Goal: Find specific page/section: Find specific page/section

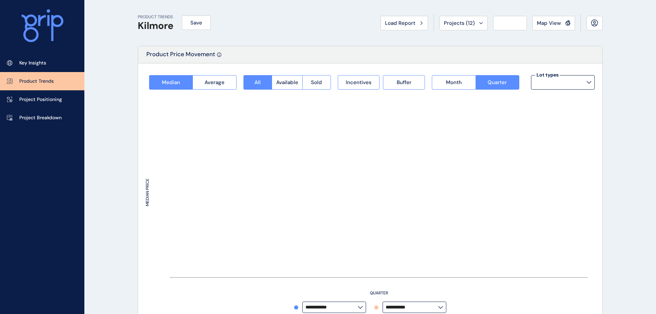
type input "*********"
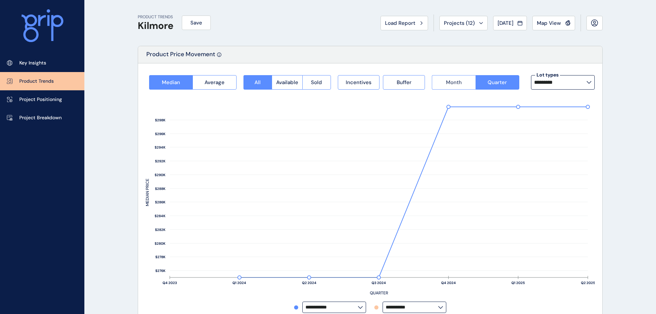
click at [471, 80] on button "Month" at bounding box center [453, 82] width 43 height 14
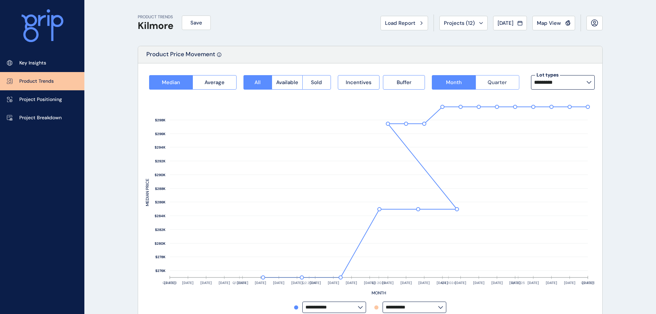
click at [498, 80] on span "Quarter" at bounding box center [496, 82] width 19 height 7
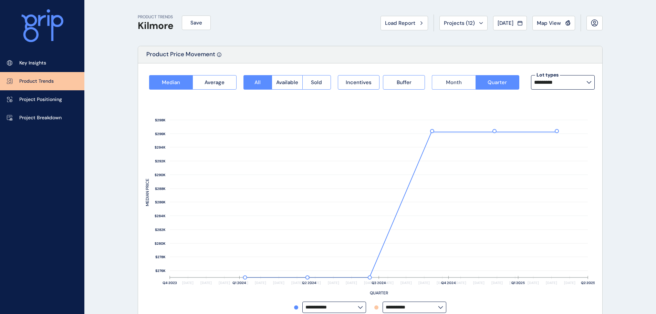
drag, startPoint x: 450, startPoint y: 79, endPoint x: 461, endPoint y: 78, distance: 10.7
click at [450, 78] on button "Month" at bounding box center [453, 82] width 43 height 14
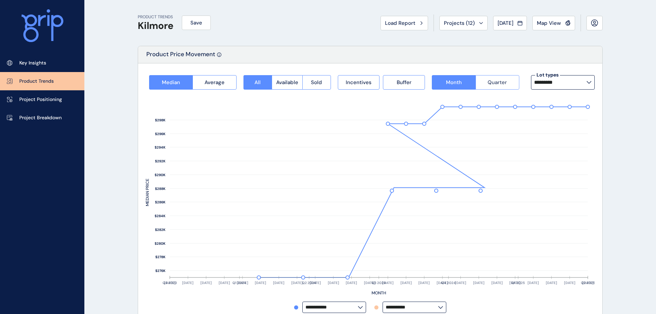
click at [509, 81] on button "Quarter" at bounding box center [497, 82] width 44 height 14
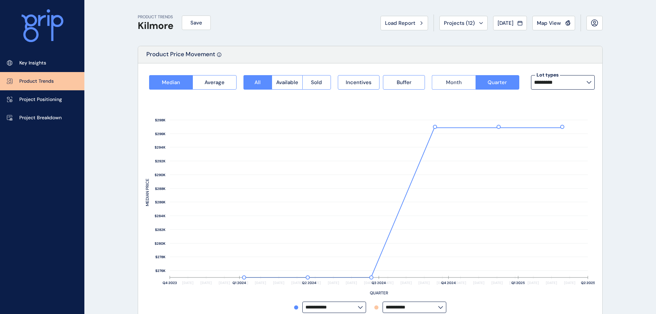
click at [440, 81] on button "Month" at bounding box center [453, 82] width 43 height 14
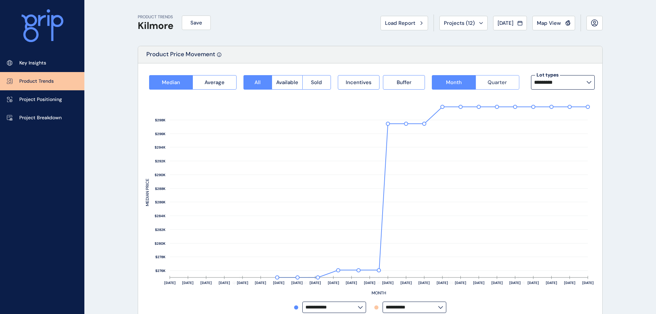
click at [500, 78] on button "Quarter" at bounding box center [497, 82] width 44 height 14
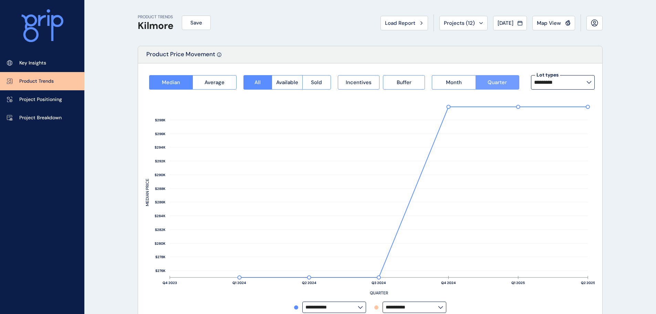
click at [494, 80] on span "Quarter" at bounding box center [496, 82] width 19 height 7
click at [427, 78] on div "Incentives Buffer" at bounding box center [381, 82] width 94 height 14
click at [462, 78] on button "Month" at bounding box center [453, 82] width 43 height 14
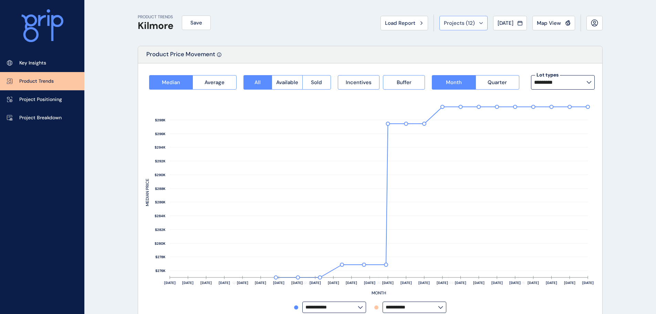
click at [472, 27] on button "Projects ( 12 )" at bounding box center [463, 23] width 48 height 14
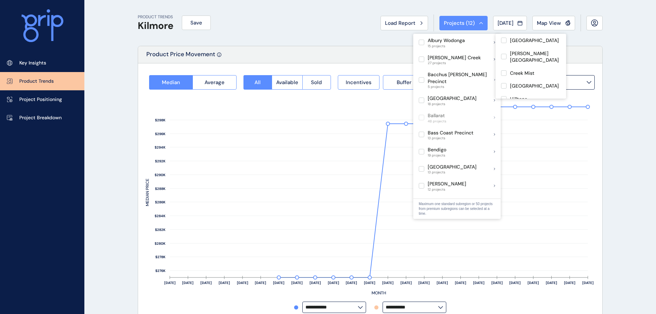
click at [291, 41] on div "PRODUCT TRENDS Kilmore Save Load Report Projects ( 12 ) [DATE] 2025 < > Jan No …" at bounding box center [370, 23] width 465 height 46
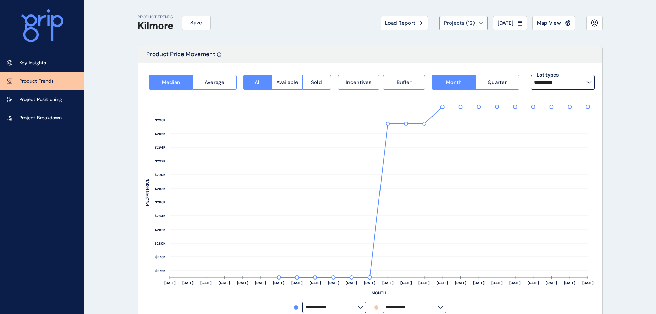
click at [476, 23] on button "Projects ( 12 )" at bounding box center [463, 23] width 48 height 14
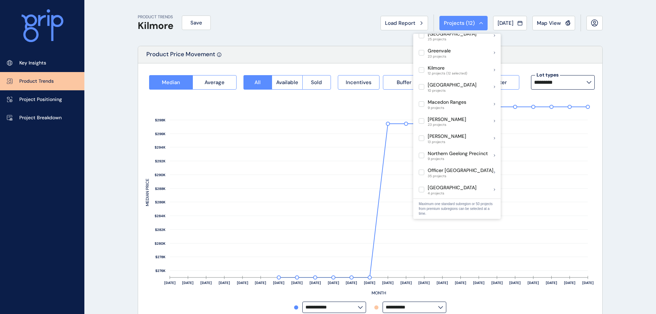
scroll to position [275, 0]
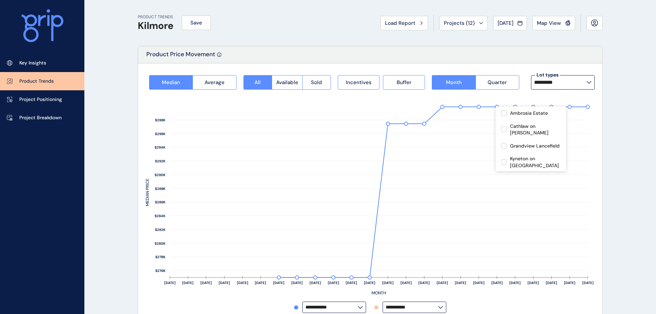
click at [270, 26] on div "PRODUCT TRENDS Kilmore Save Load Report Projects ( 12 ) [DATE] 2025 < > Jan No …" at bounding box center [370, 23] width 465 height 46
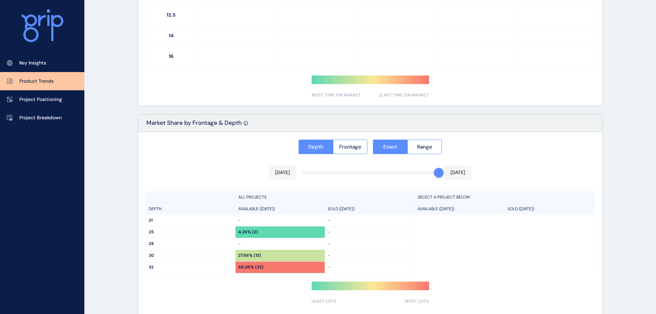
scroll to position [492, 0]
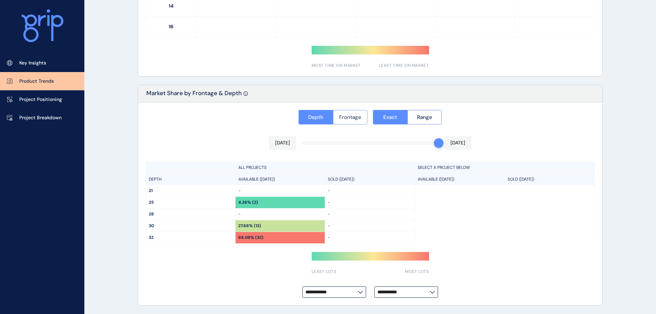
click at [349, 120] on button "Frontage" at bounding box center [350, 117] width 35 height 14
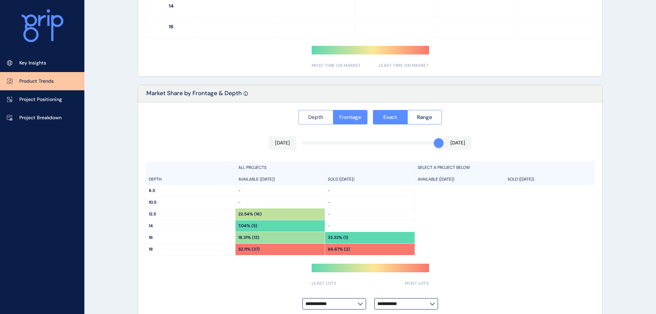
click at [314, 117] on span "Depth" at bounding box center [315, 117] width 15 height 7
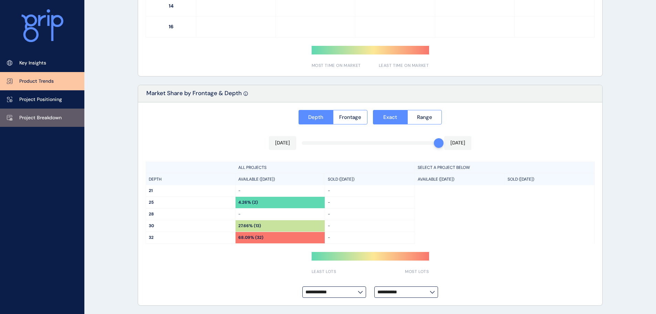
click at [30, 119] on p "Project Breakdown" at bounding box center [40, 117] width 42 height 7
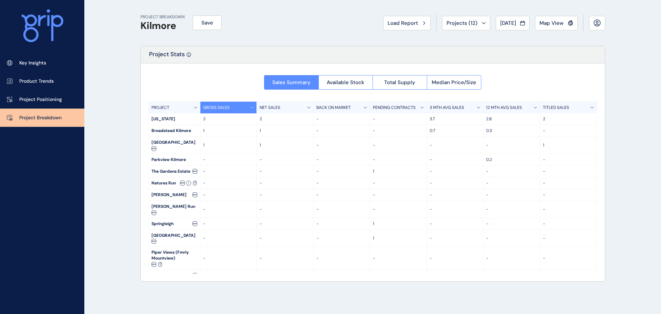
click at [492, 109] on p "12 MTH AVG SALES" at bounding box center [504, 108] width 36 height 6
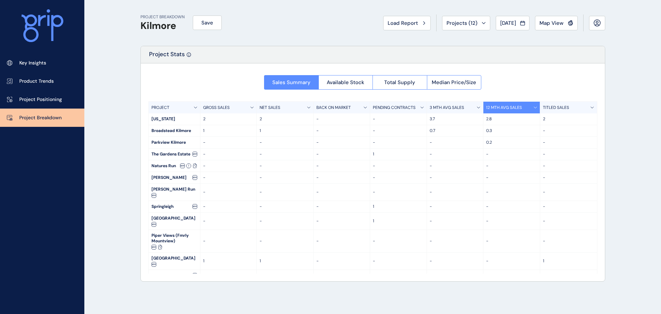
click at [159, 150] on div "The Gardens Estate" at bounding box center [174, 153] width 51 height 11
click at [200, 118] on div "2" at bounding box center [228, 118] width 57 height 11
click at [215, 109] on p "GROSS SALES" at bounding box center [216, 108] width 27 height 6
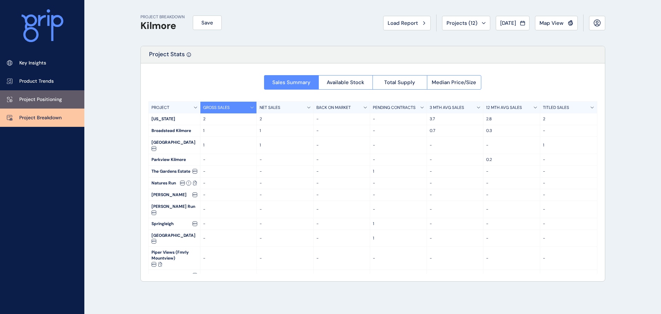
click at [28, 99] on p "Project Positioning" at bounding box center [40, 99] width 43 height 7
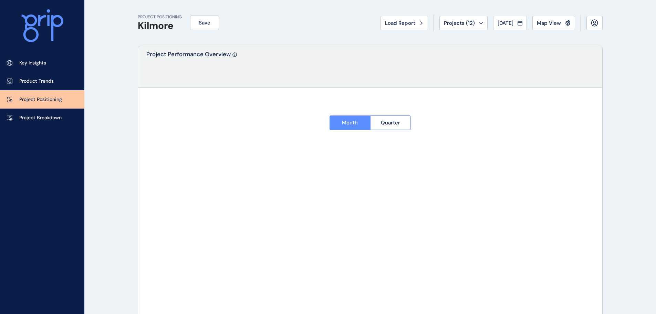
type input "*******"
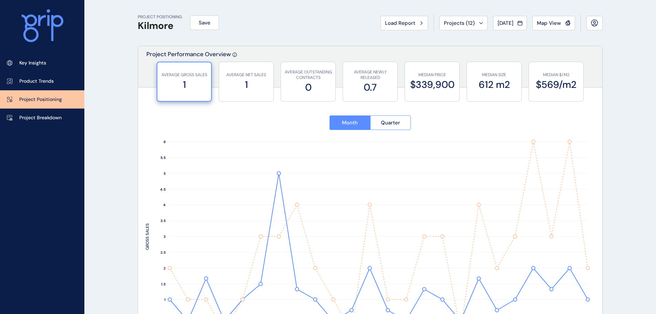
click at [253, 37] on div "PROJECT POSITIONING Kilmore Save Load Report Projects ( 12 ) [DATE] 2025 < > Ja…" at bounding box center [370, 23] width 465 height 46
